Goal: Find contact information: Find contact information

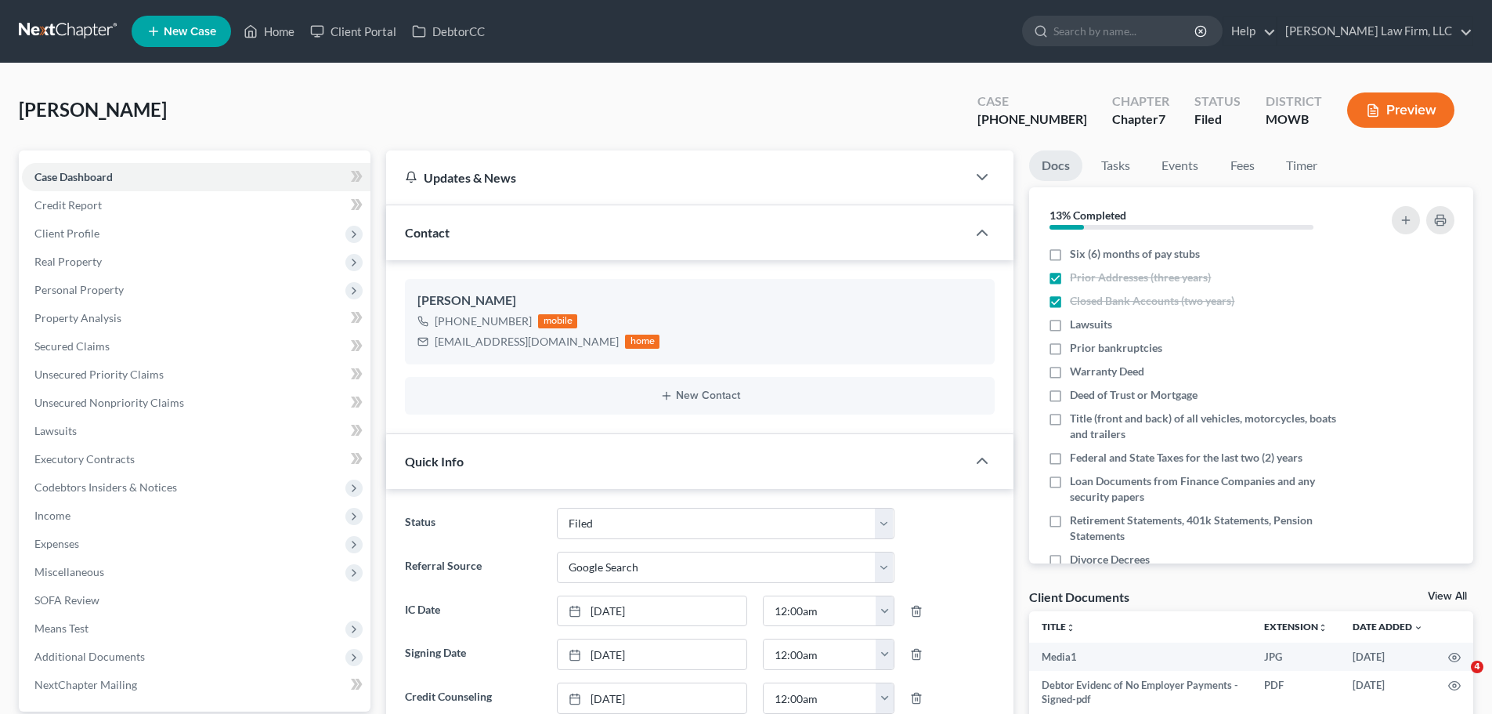
select select "3"
select select "4"
select select "0"
click at [262, 19] on link "Home" at bounding box center [269, 31] width 67 height 28
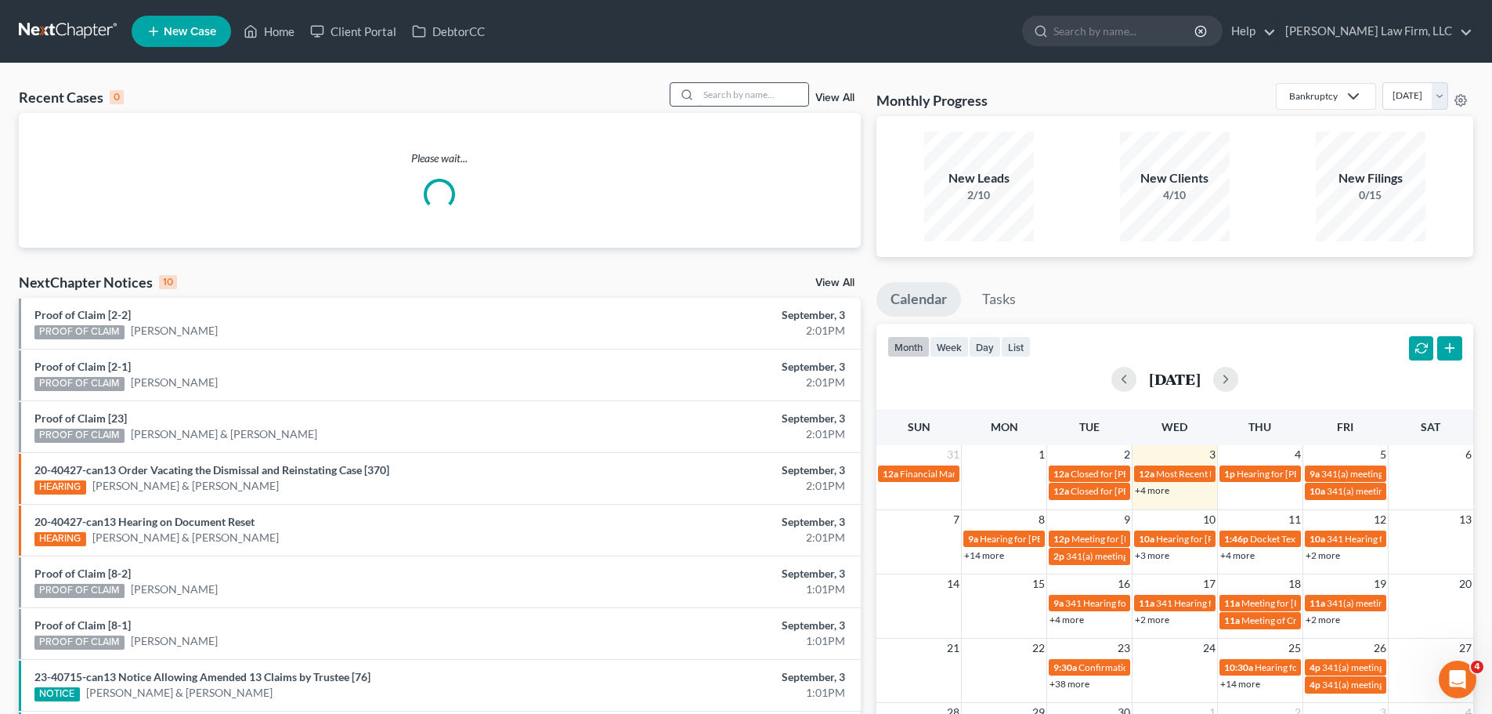
click at [768, 96] on input "search" at bounding box center [754, 94] width 110 height 23
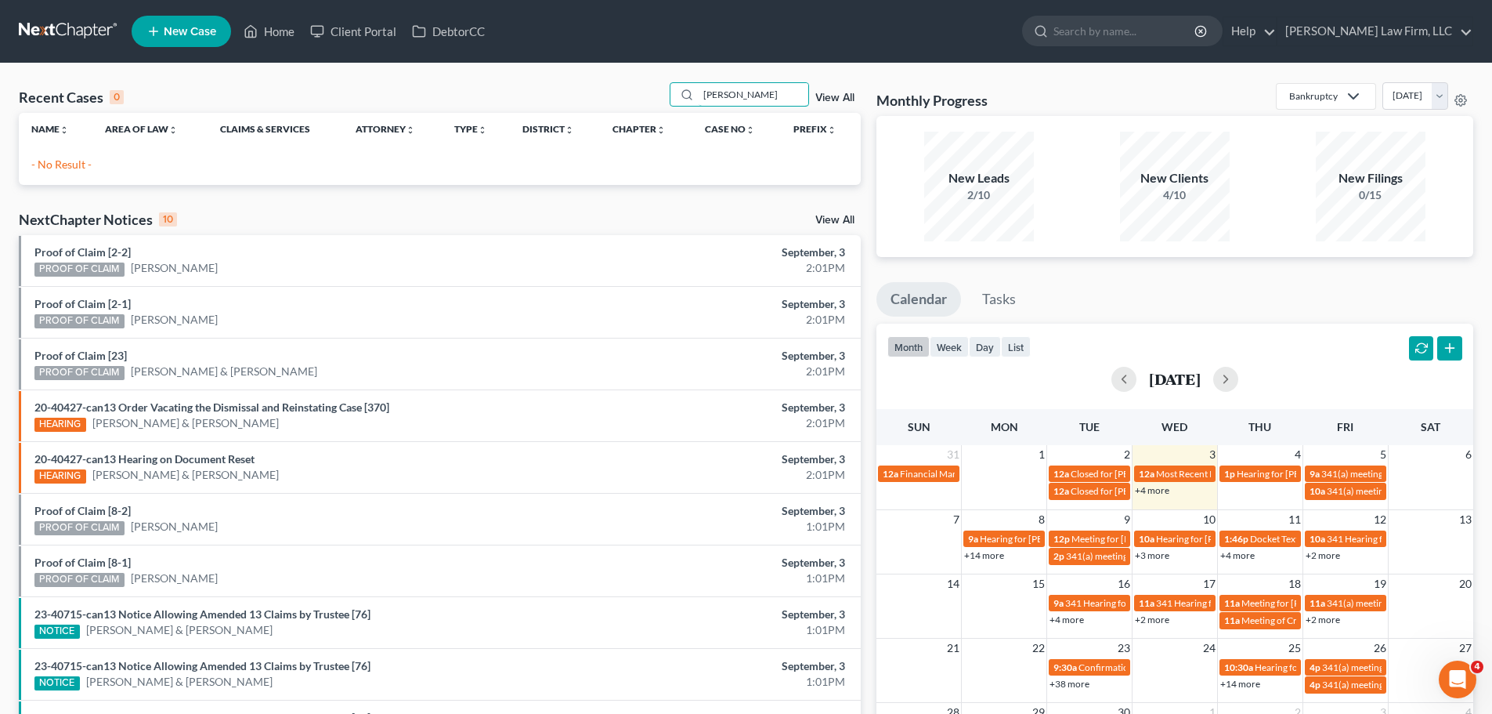
drag, startPoint x: 746, startPoint y: 96, endPoint x: 670, endPoint y: 96, distance: 76.0
click at [670, 96] on div "Recent Cases 0 [PERSON_NAME] View All" at bounding box center [440, 97] width 842 height 31
type input "[PERSON_NAME]"
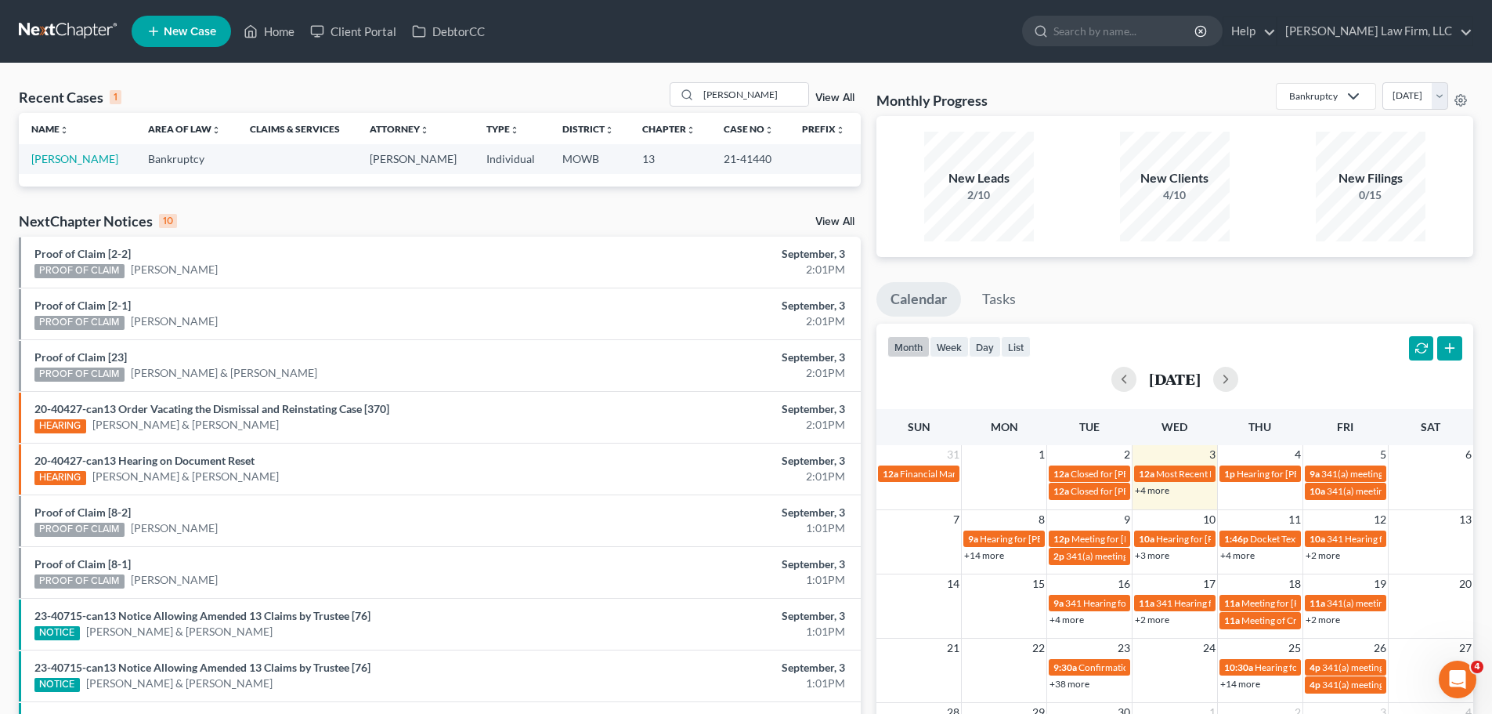
click at [82, 166] on td "[PERSON_NAME]" at bounding box center [77, 158] width 117 height 29
click at [80, 161] on link "[PERSON_NAME]" at bounding box center [74, 158] width 87 height 13
select select "4"
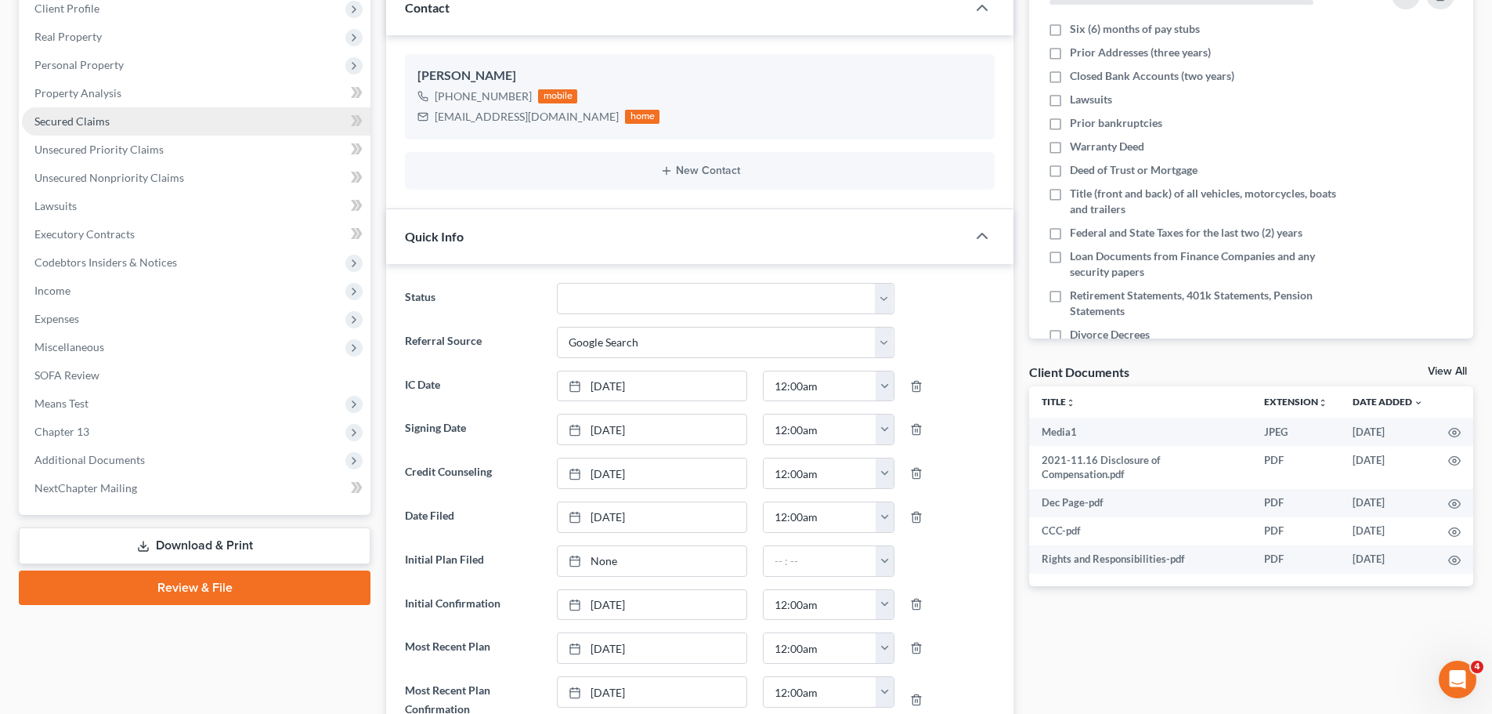
scroll to position [392, 0]
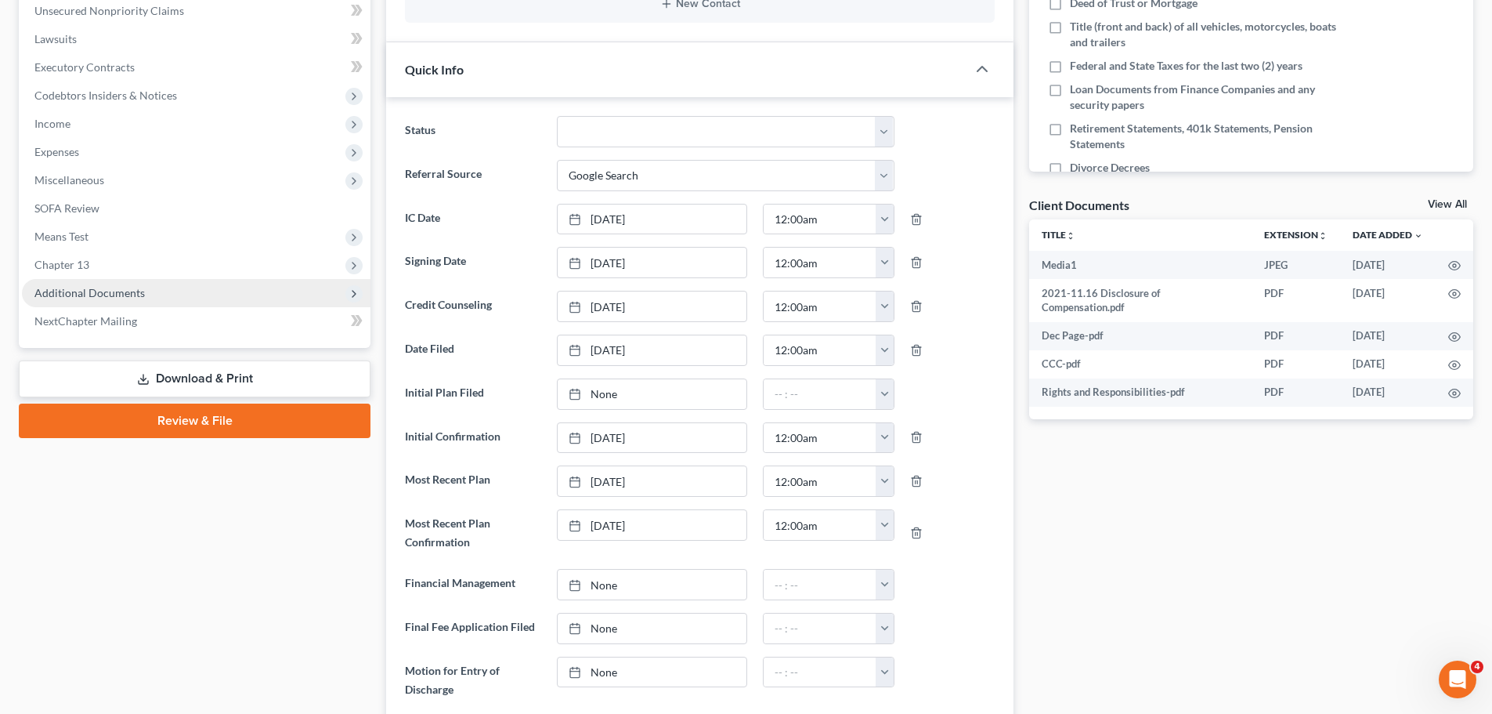
click at [146, 294] on span "Additional Documents" at bounding box center [196, 293] width 349 height 28
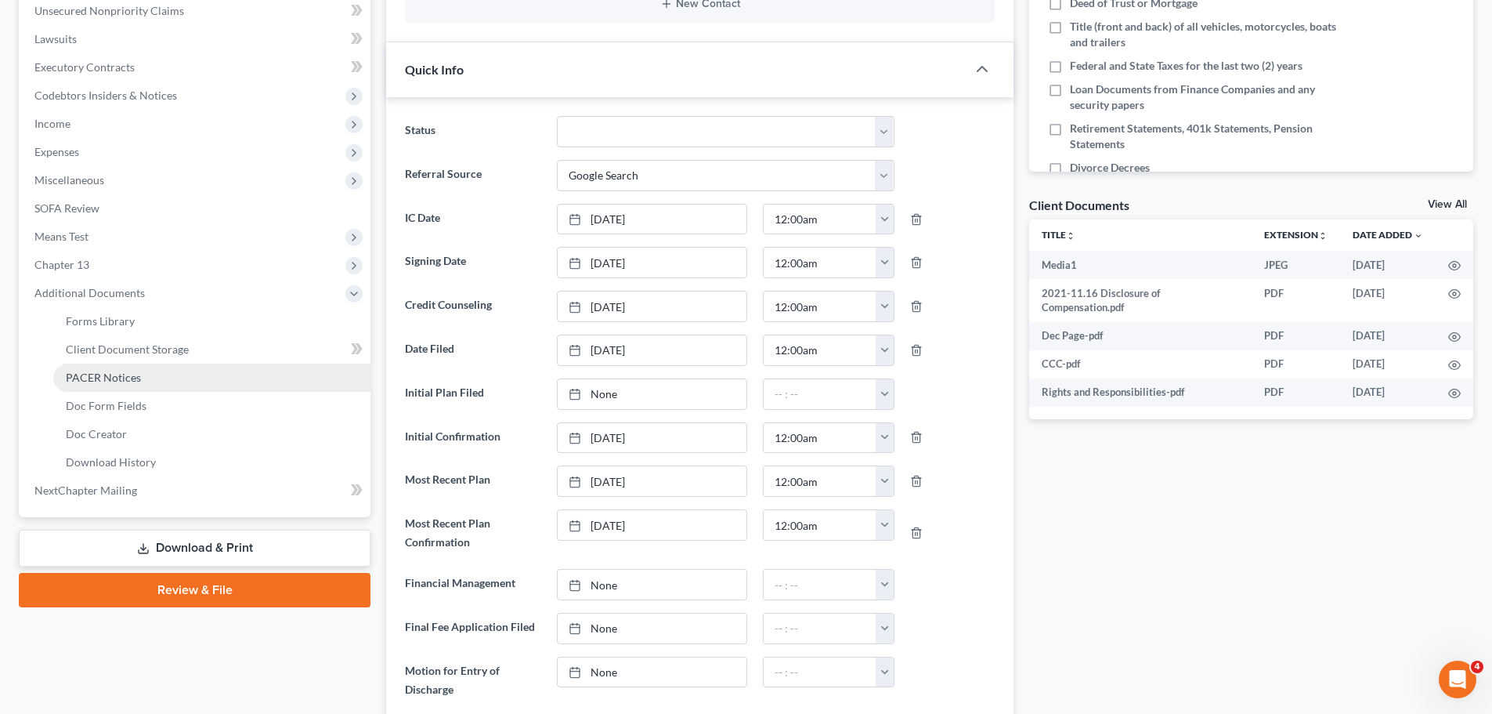
click at [136, 375] on span "PACER Notices" at bounding box center [103, 376] width 75 height 13
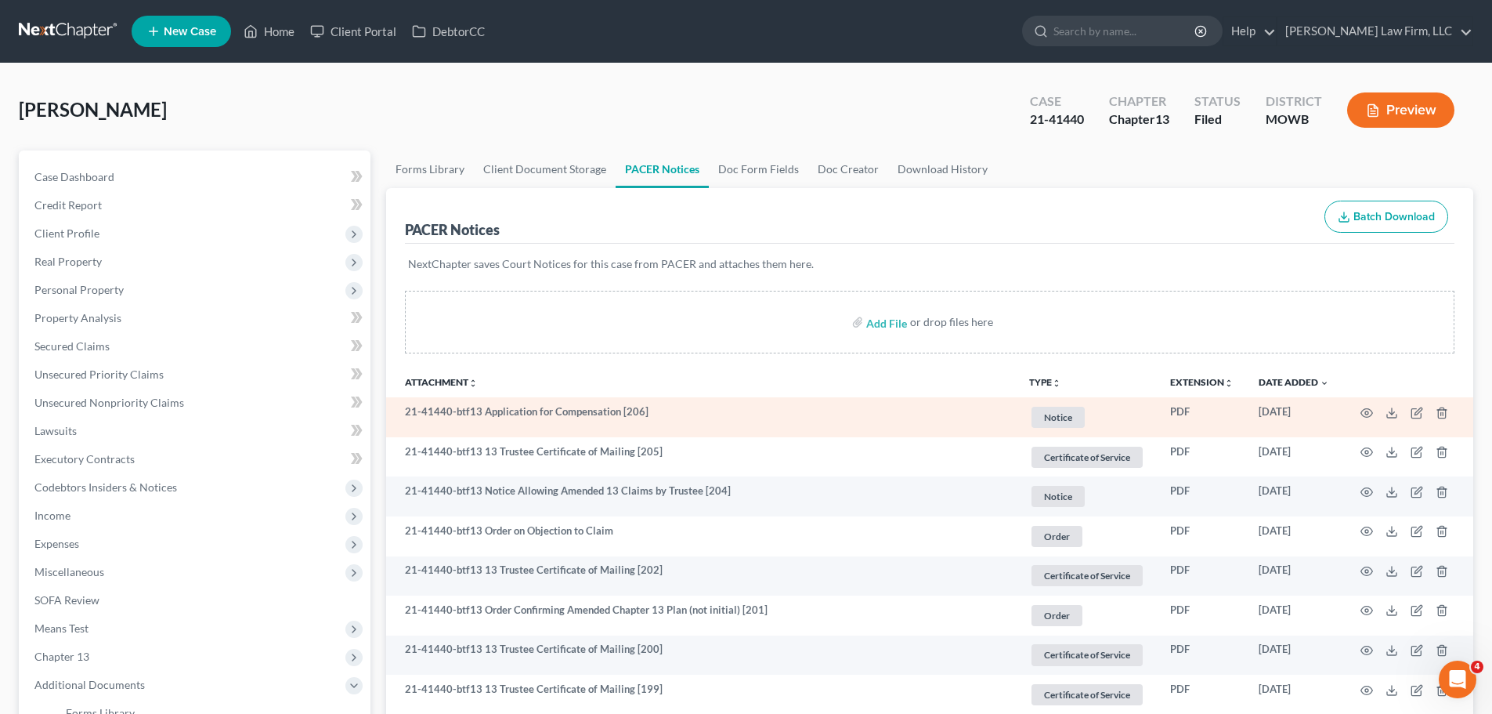
click at [1064, 421] on span "Notice" at bounding box center [1058, 416] width 53 height 21
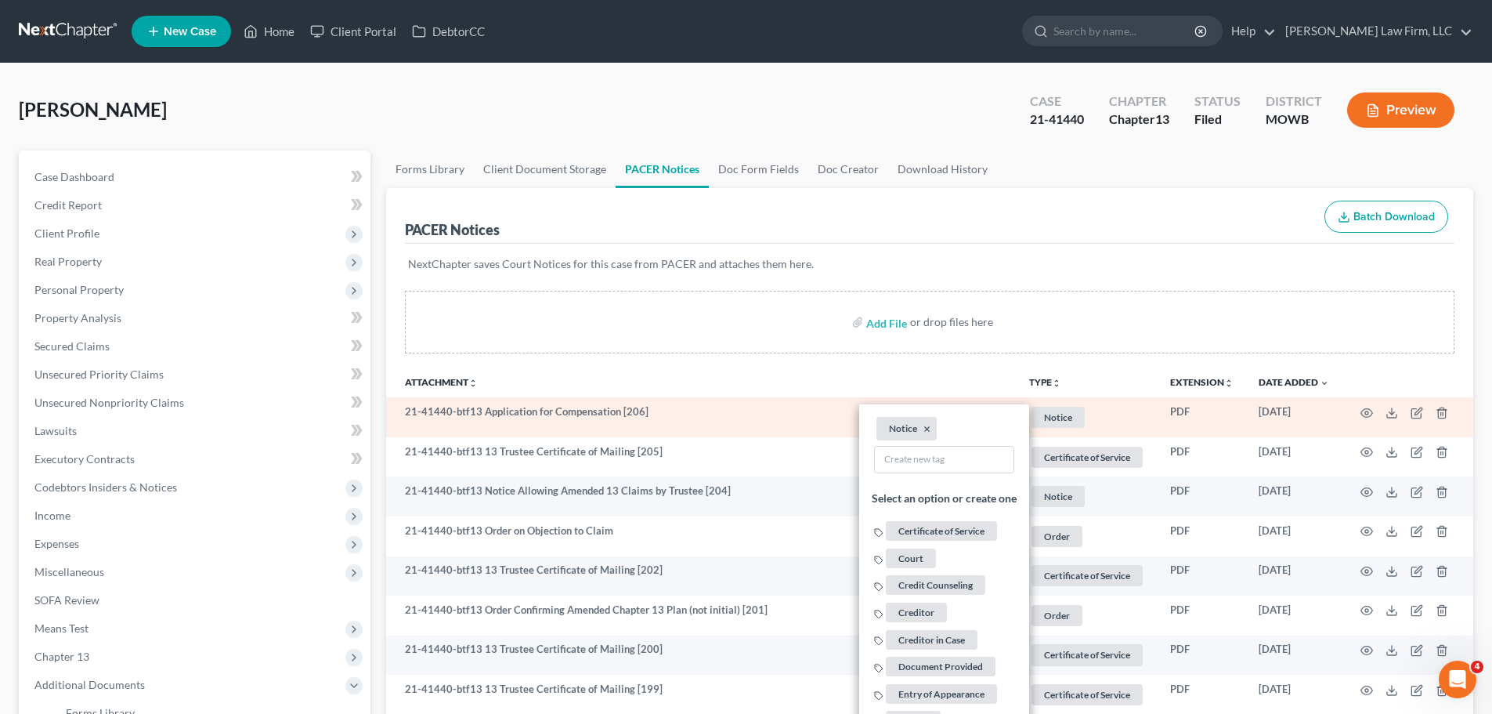
scroll to position [313, 0]
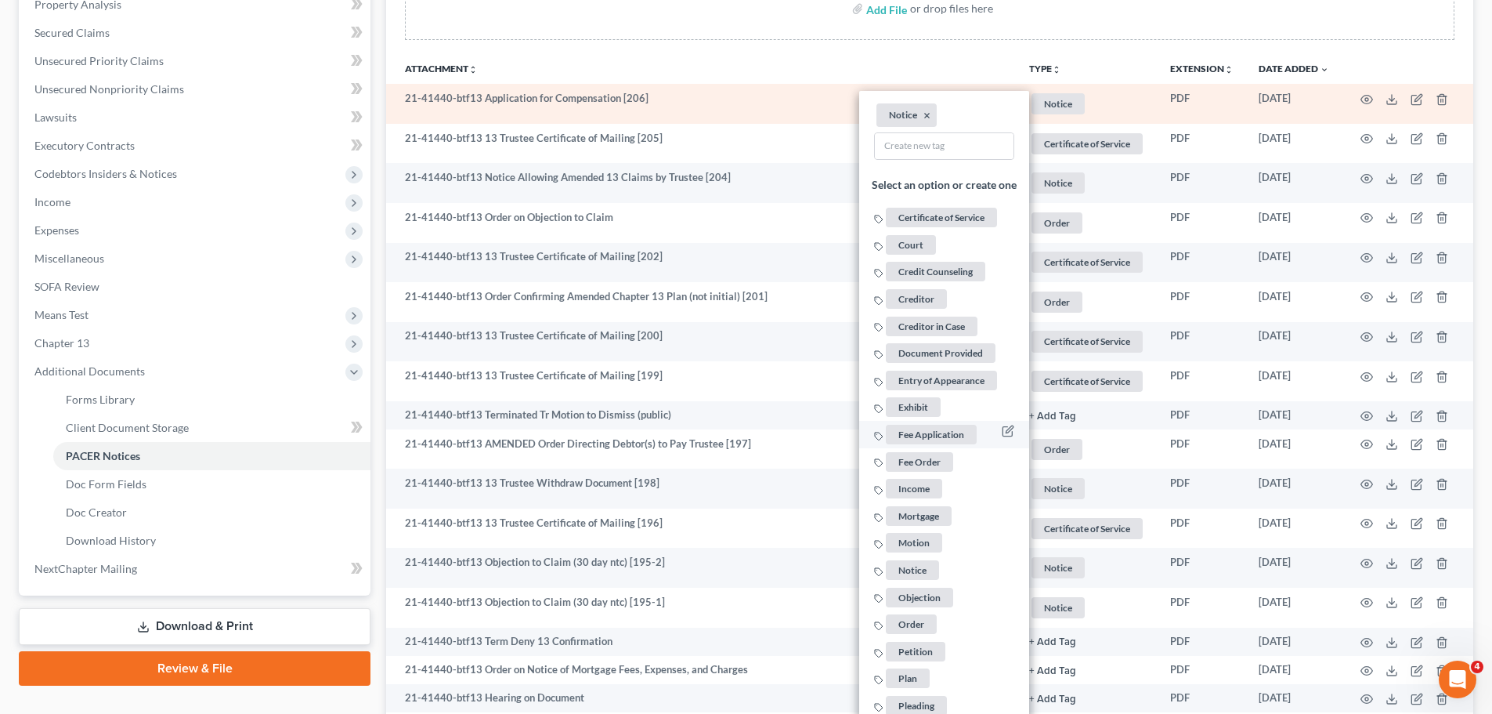
click at [947, 435] on span "Fee Application" at bounding box center [931, 435] width 91 height 20
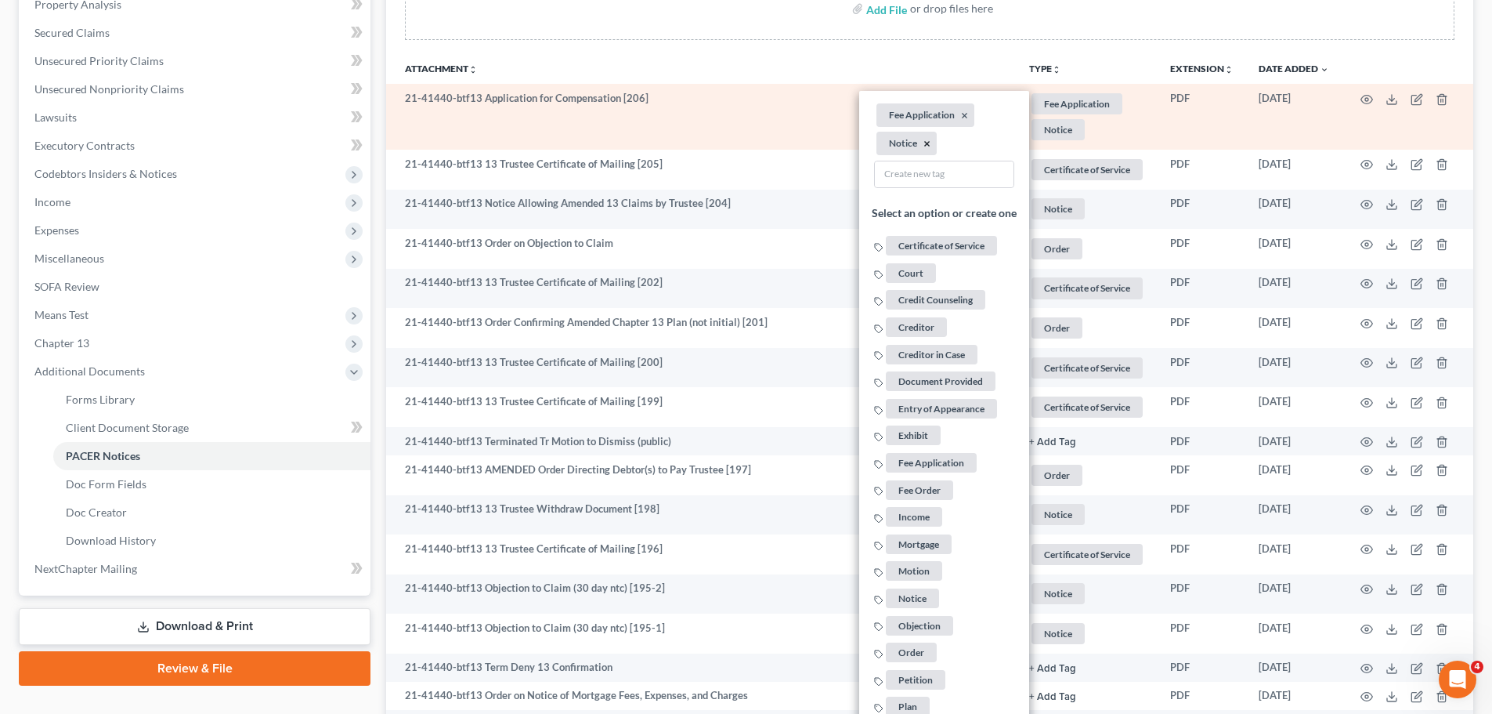
click at [923, 137] on button "×" at bounding box center [926, 144] width 7 height 14
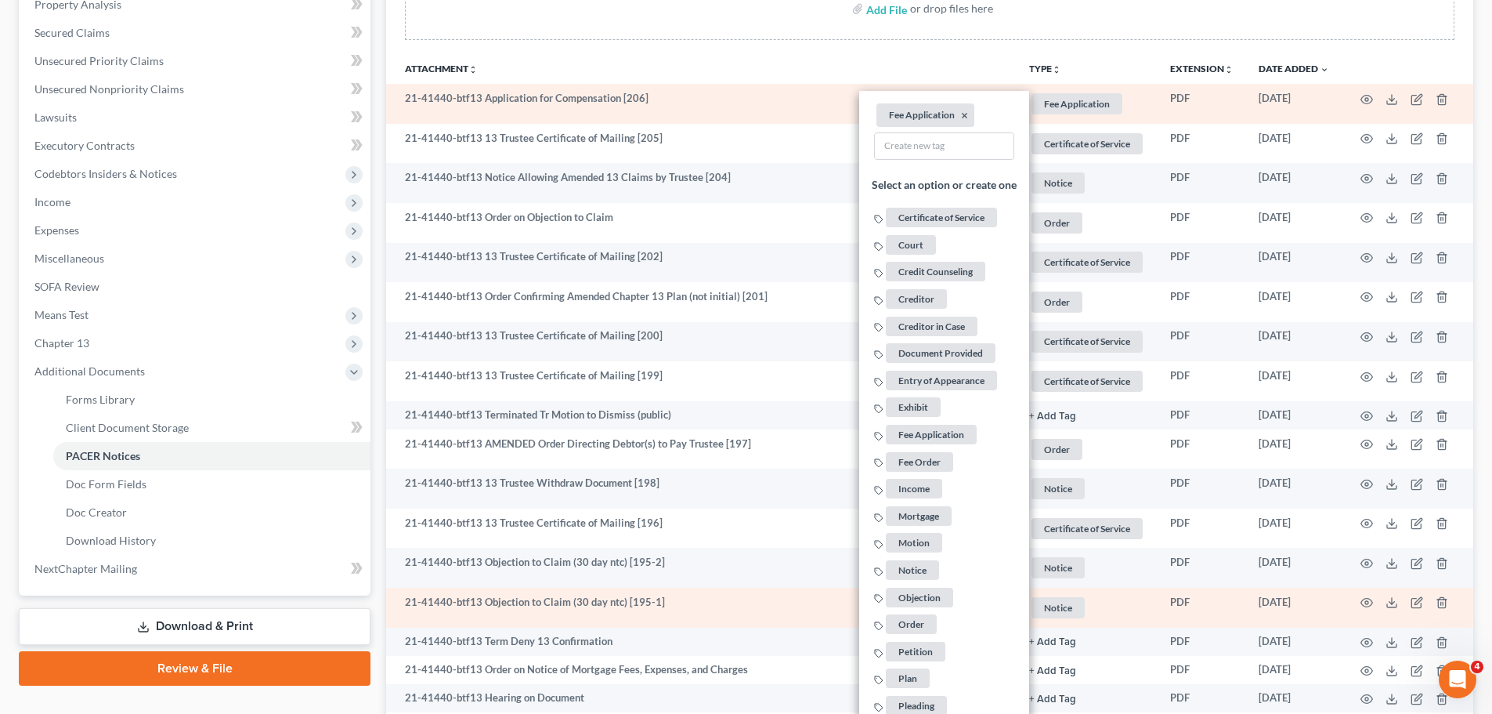
click at [1060, 114] on span "Notice" at bounding box center [1077, 103] width 91 height 21
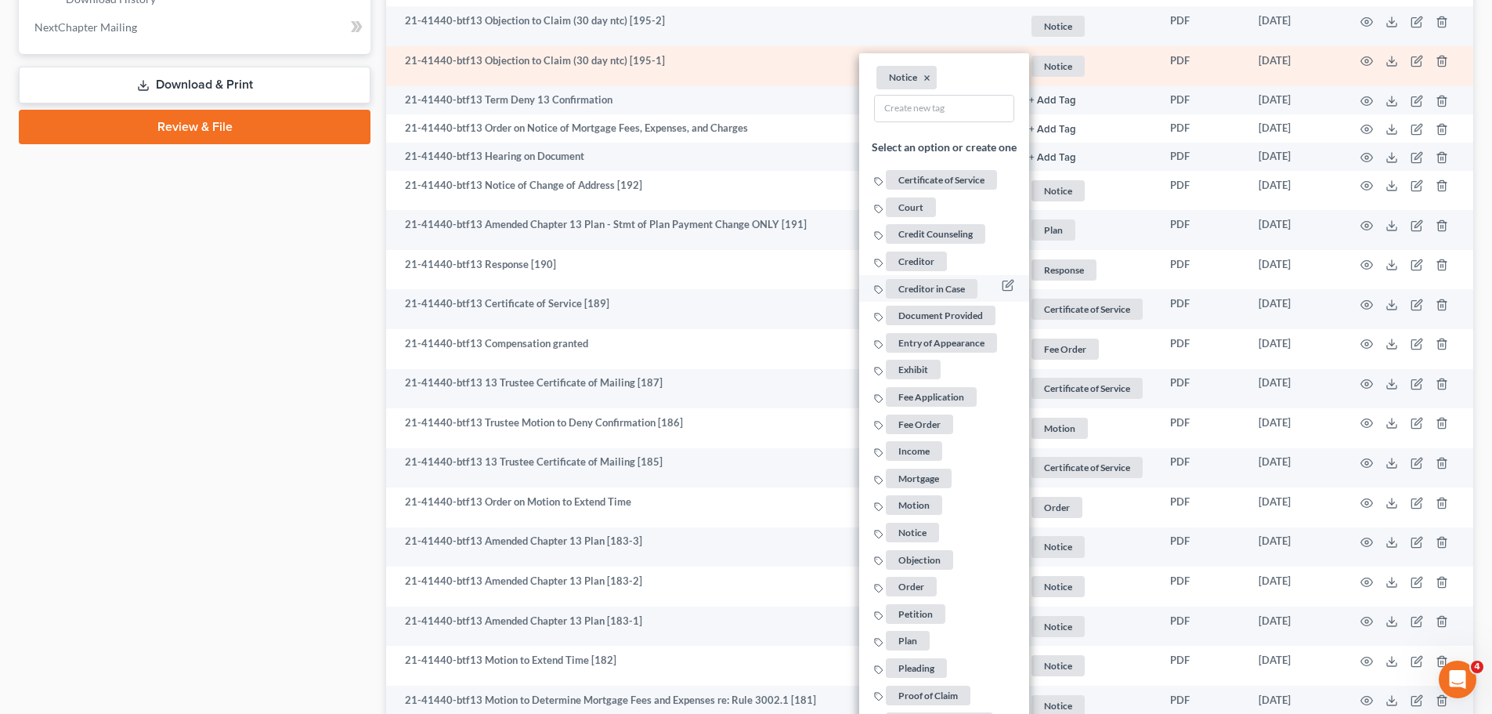
scroll to position [862, 0]
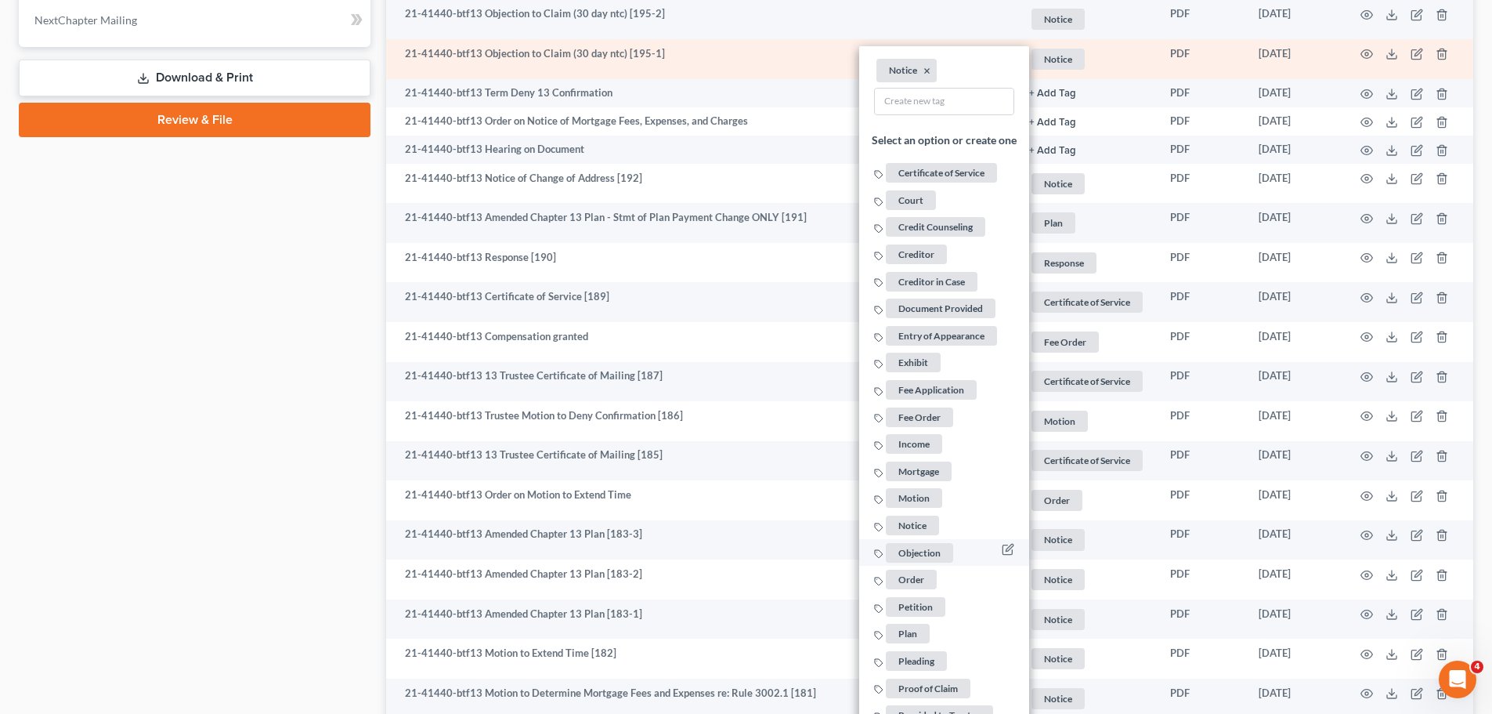
click at [912, 550] on span "Objection" at bounding box center [919, 552] width 67 height 20
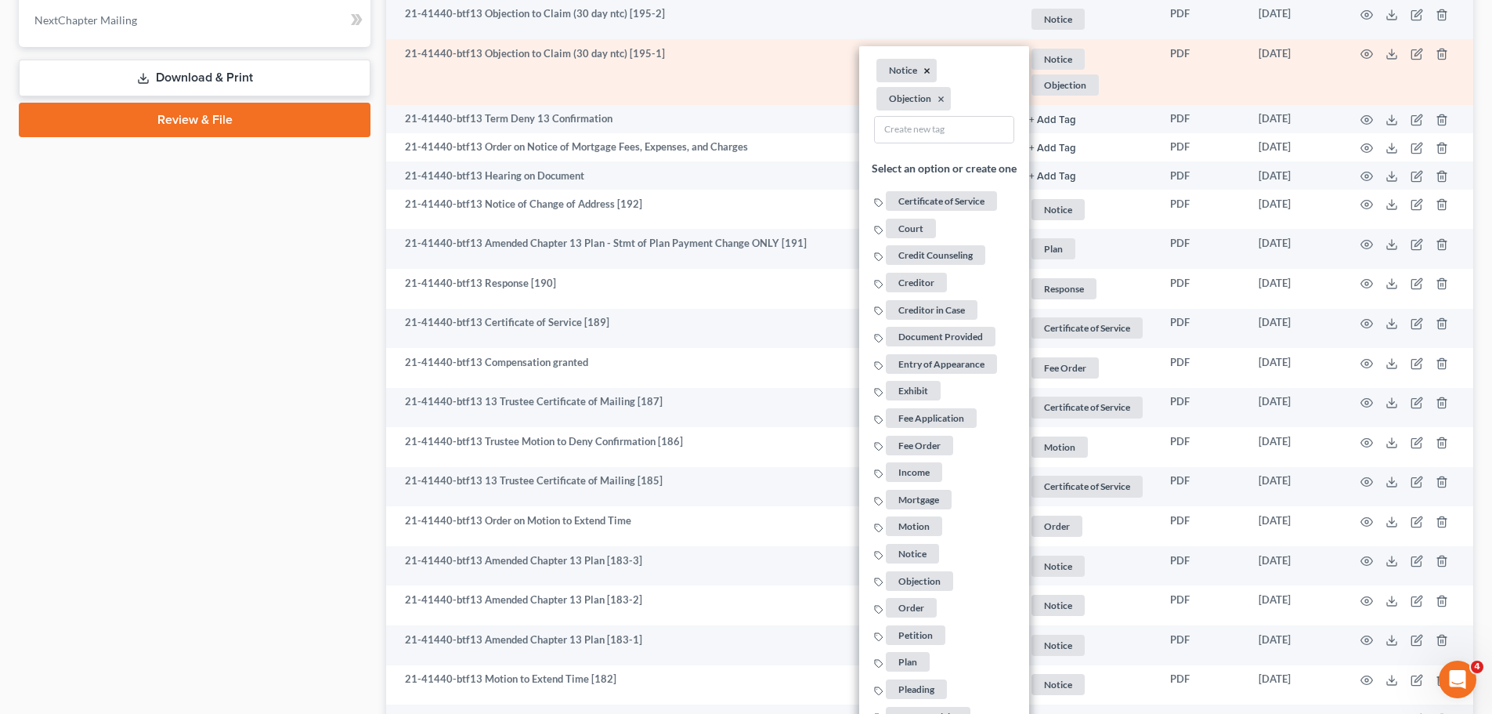
click at [928, 68] on button "×" at bounding box center [926, 70] width 7 height 14
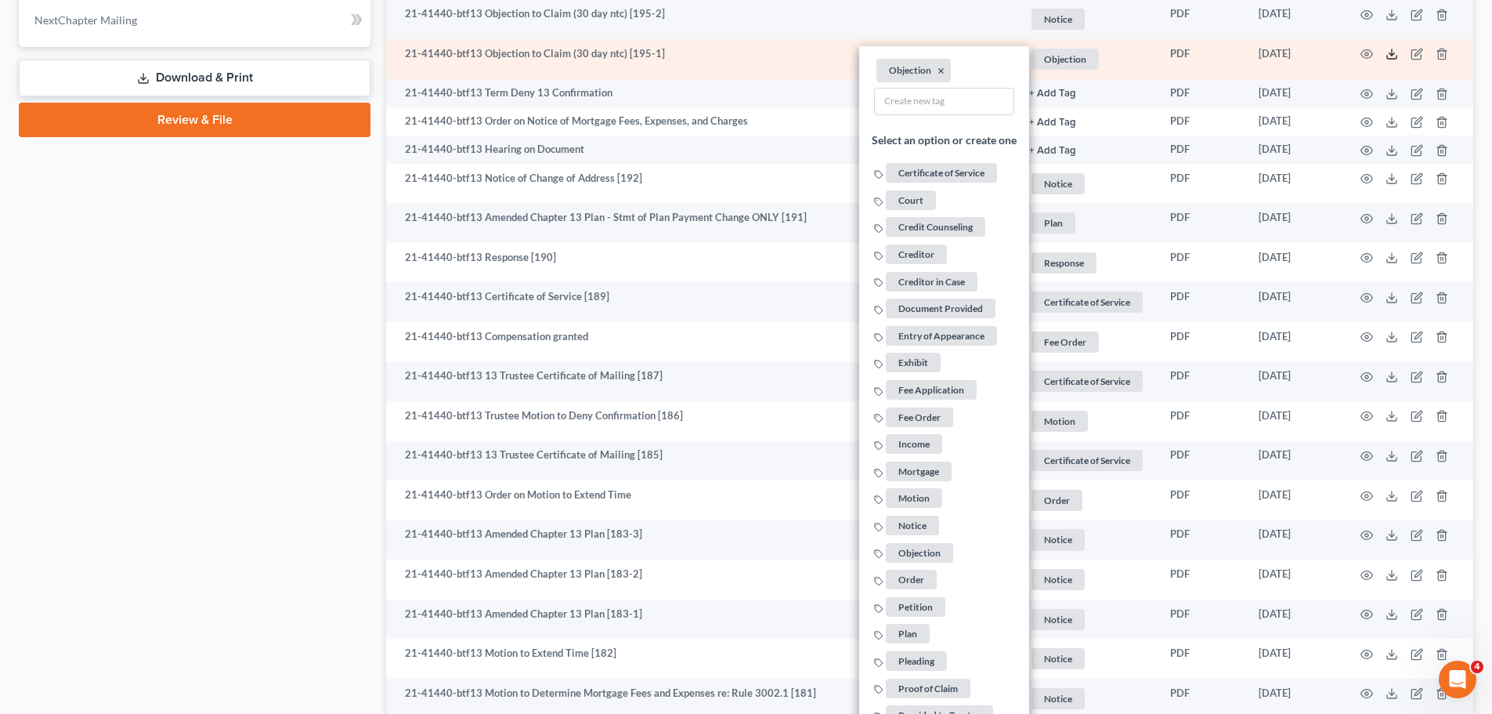
click at [1389, 55] on icon at bounding box center [1392, 54] width 13 height 13
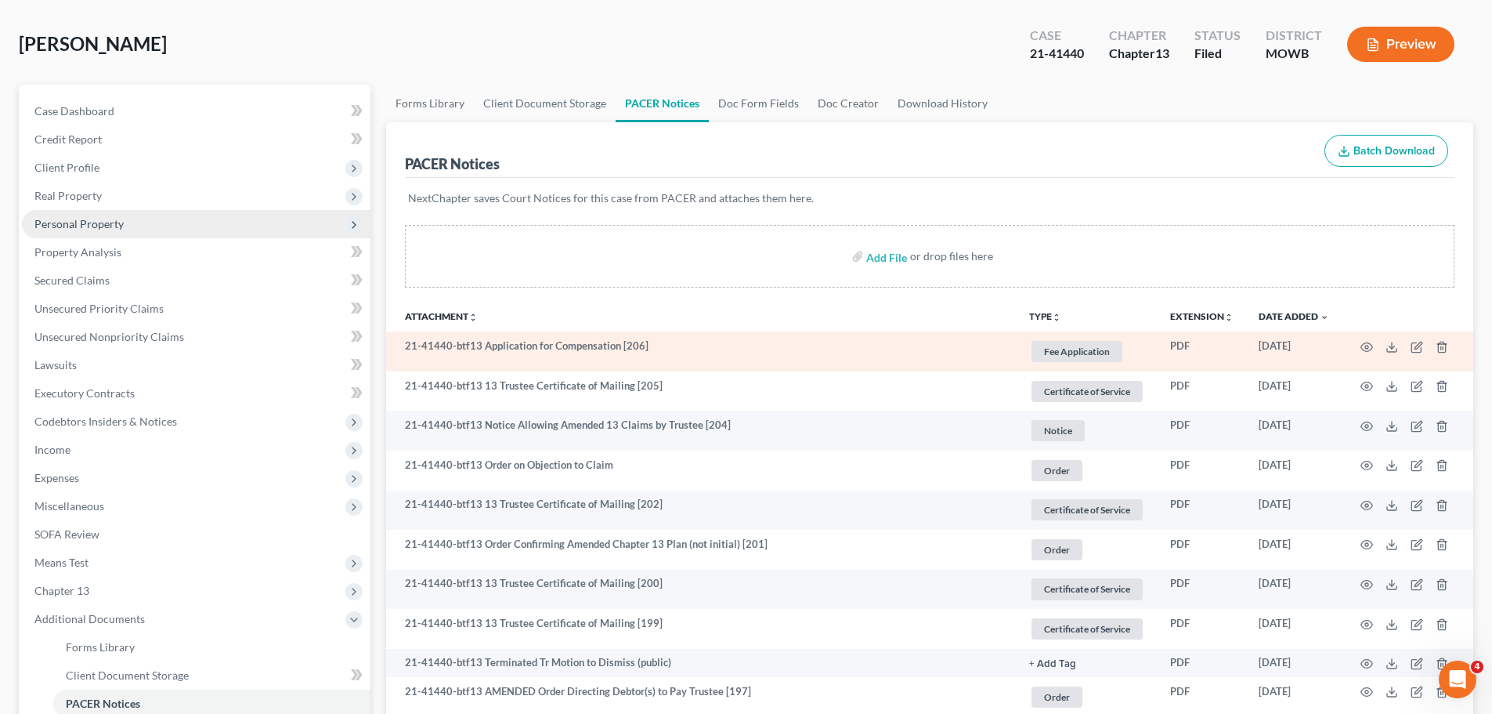
scroll to position [0, 0]
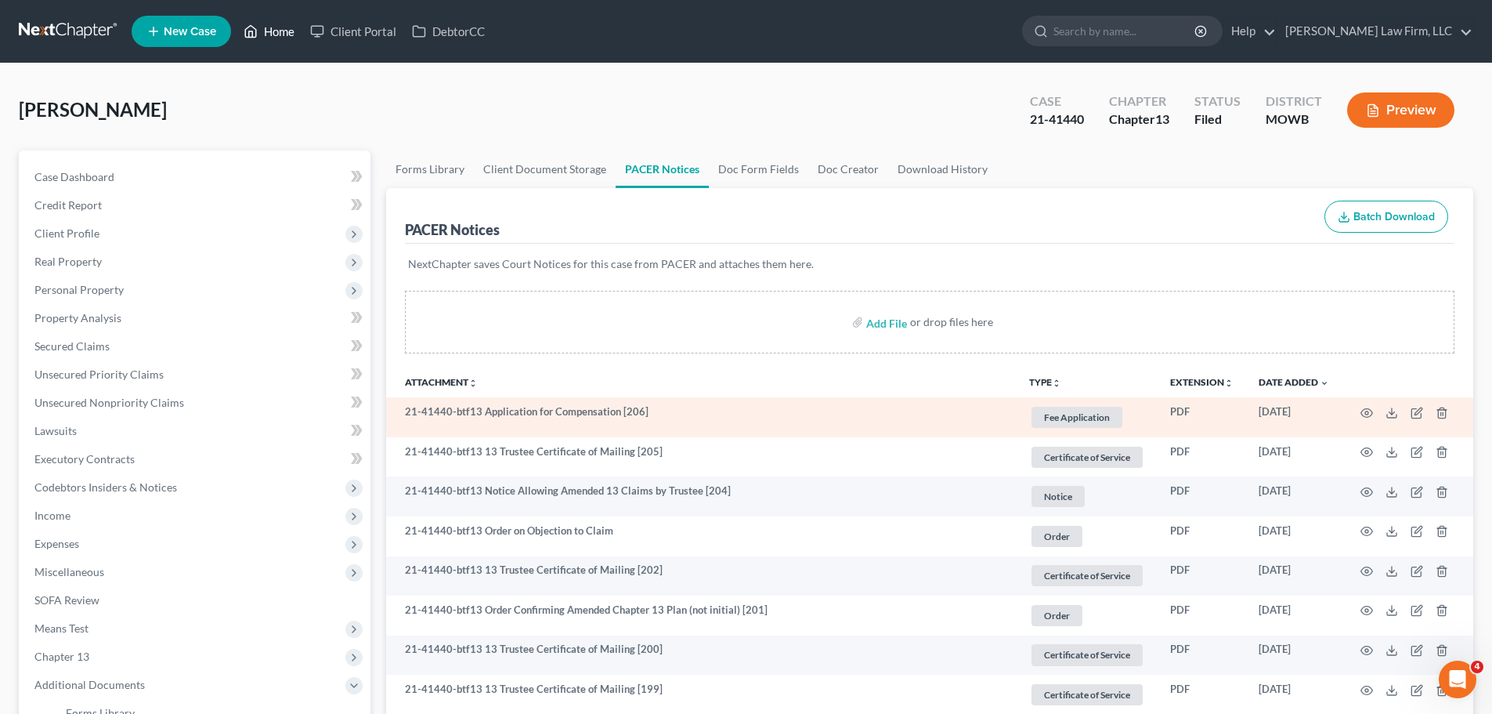
click at [259, 24] on link "Home" at bounding box center [269, 31] width 67 height 28
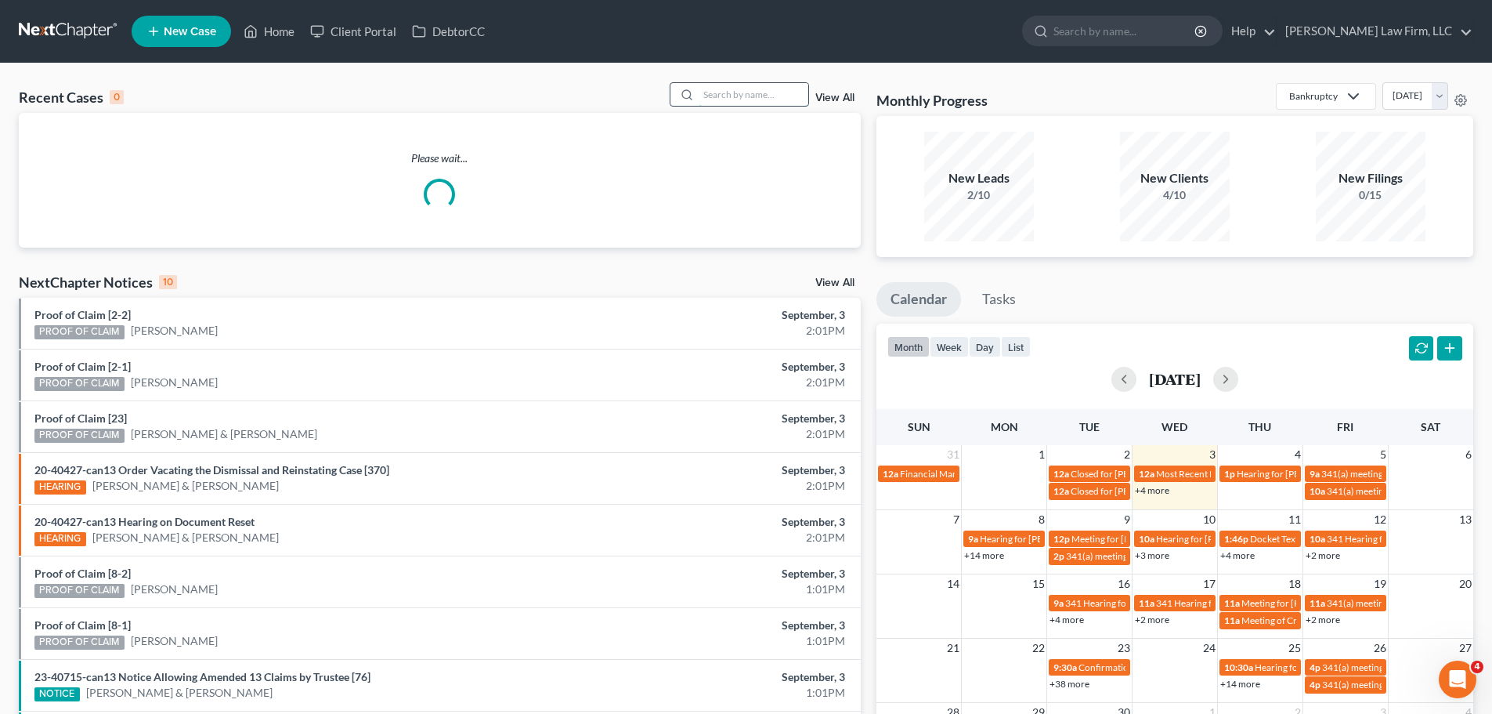
click at [737, 100] on input "search" at bounding box center [754, 94] width 110 height 23
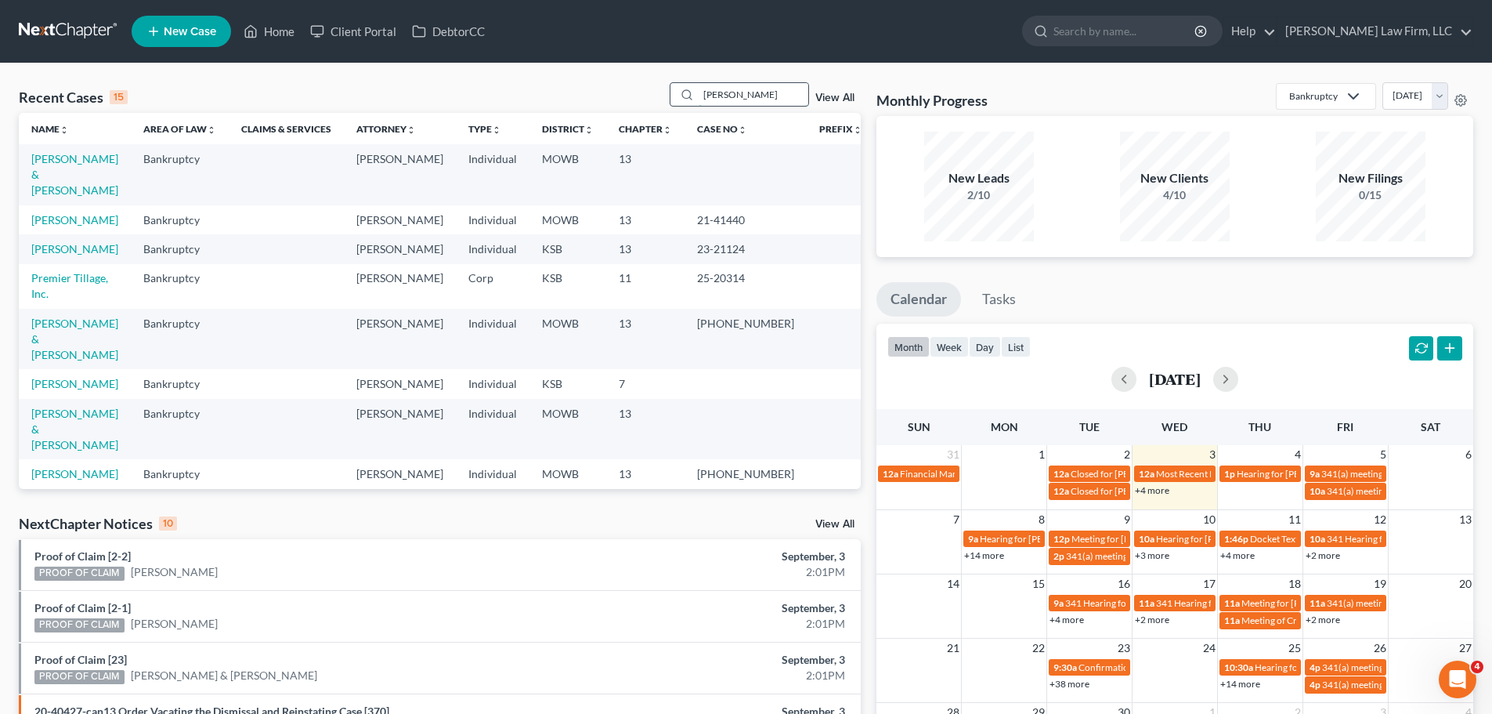
type input "[PERSON_NAME]"
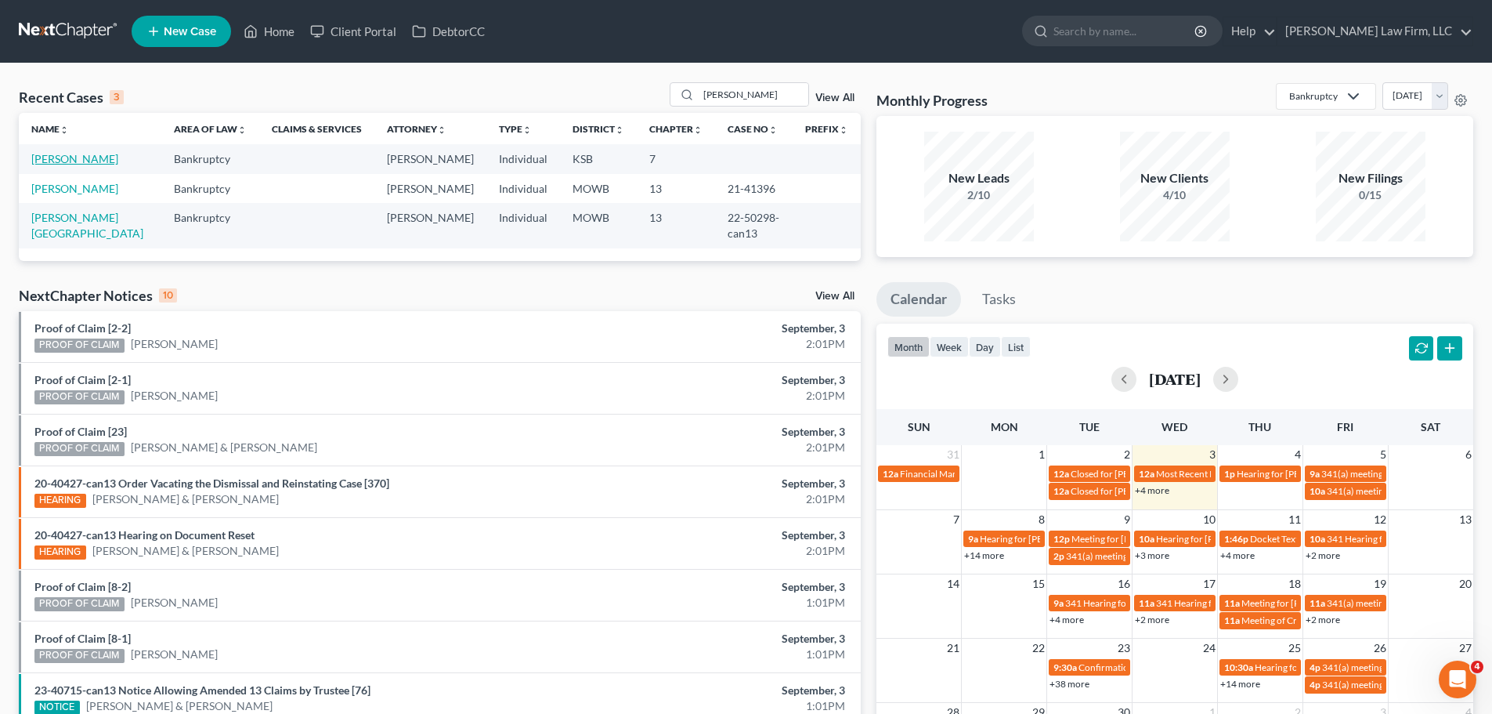
click at [76, 157] on link "[PERSON_NAME]" at bounding box center [74, 158] width 87 height 13
select select "4"
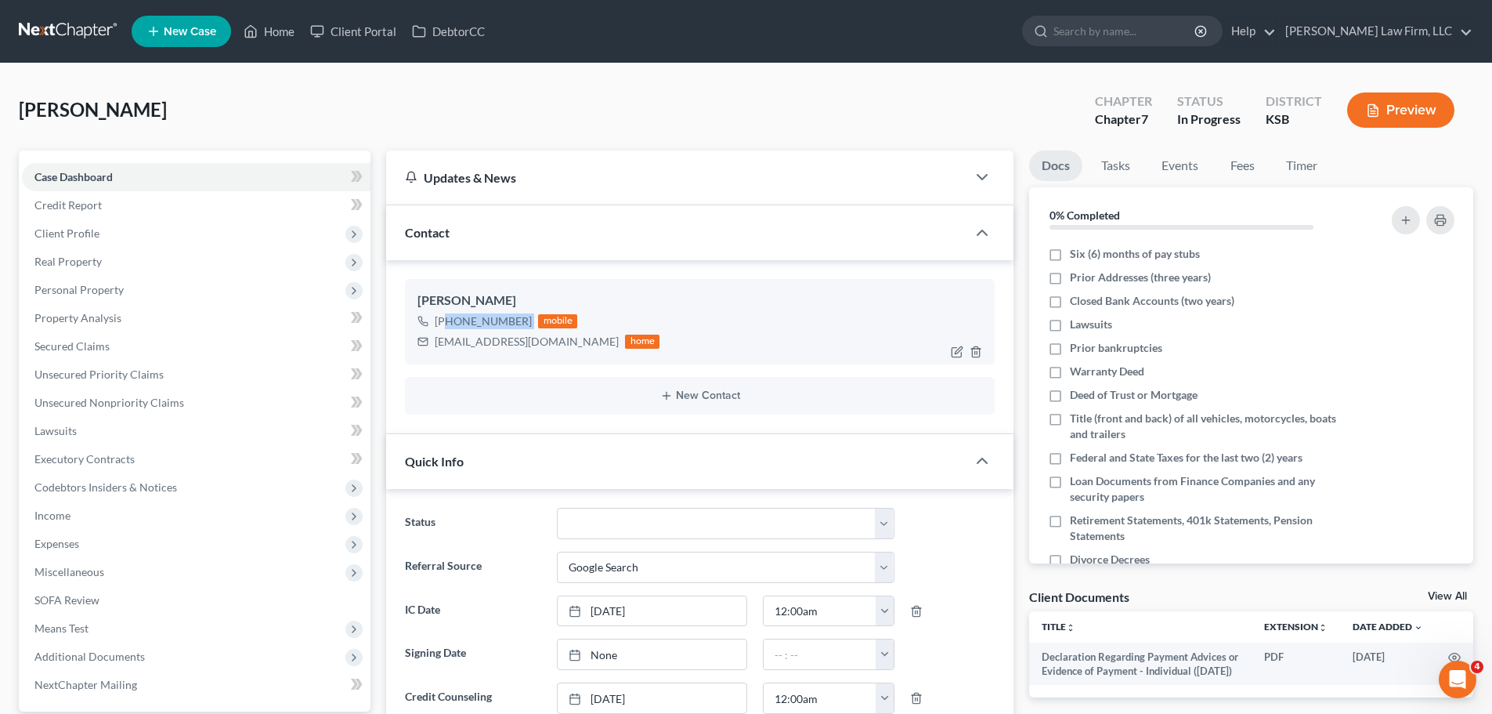
drag, startPoint x: 529, startPoint y: 326, endPoint x: 447, endPoint y: 326, distance: 82.2
click at [447, 326] on div "[PHONE_NUMBER] mobile" at bounding box center [538, 321] width 242 height 20
copy div "[PHONE_NUMBER]"
